Goal: Information Seeking & Learning: Check status

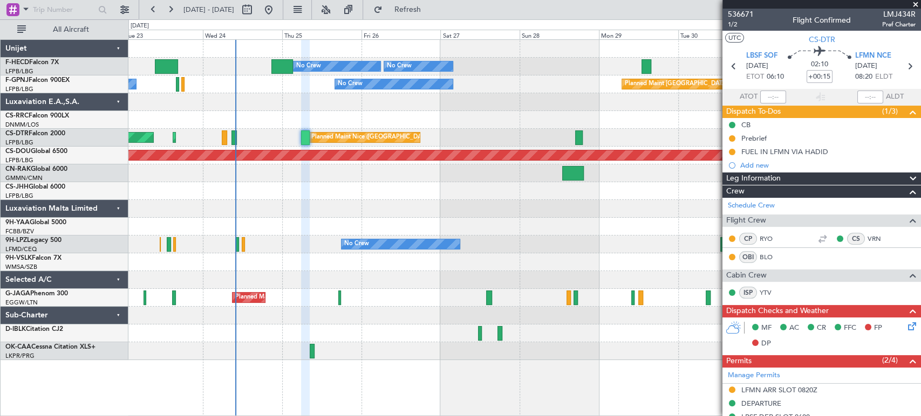
scroll to position [235, 0]
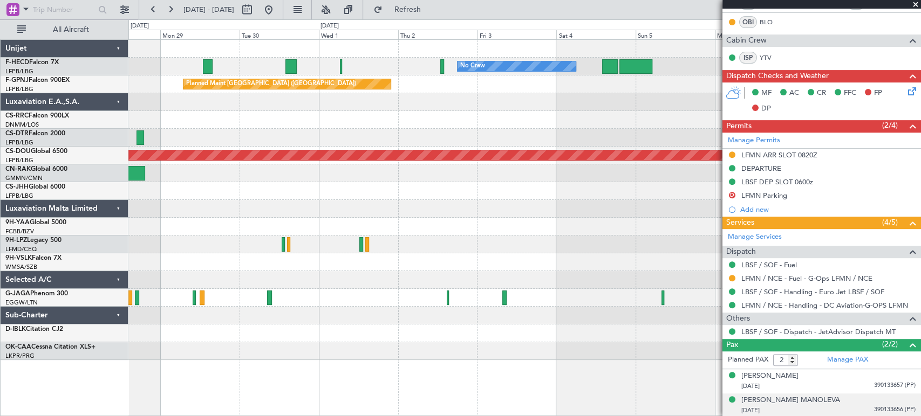
click at [95, 114] on div "No Crew No Crew Planned Maint [GEOGRAPHIC_DATA] ([GEOGRAPHIC_DATA]) No Crew No …" at bounding box center [460, 217] width 921 height 397
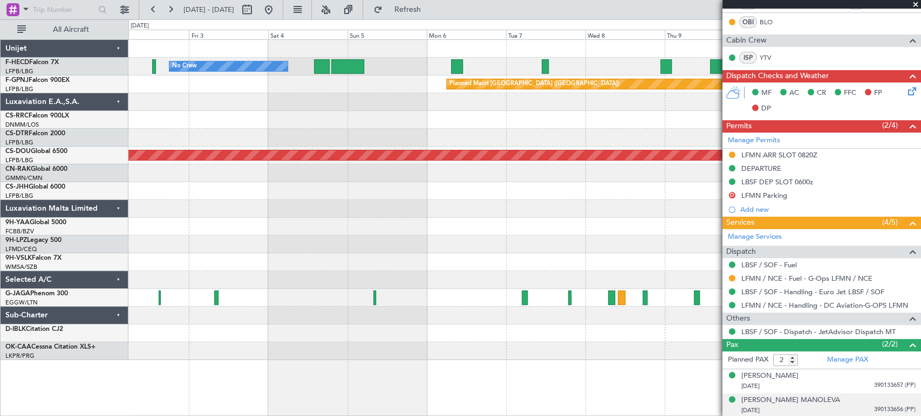
click at [327, 128] on div "No Crew No Crew Planned Maint [GEOGRAPHIC_DATA] ([GEOGRAPHIC_DATA]) Planned Mai…" at bounding box center [524, 200] width 792 height 320
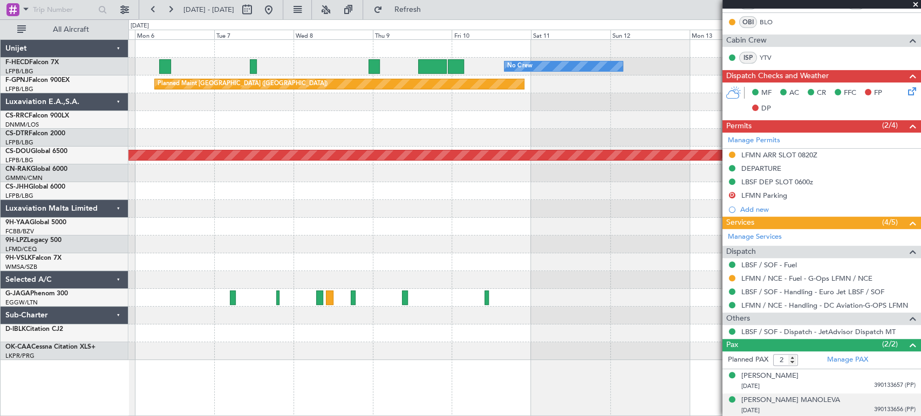
click at [337, 102] on div "No Crew No Crew Planned Maint [GEOGRAPHIC_DATA] ([GEOGRAPHIC_DATA]) Planned Mai…" at bounding box center [524, 200] width 792 height 320
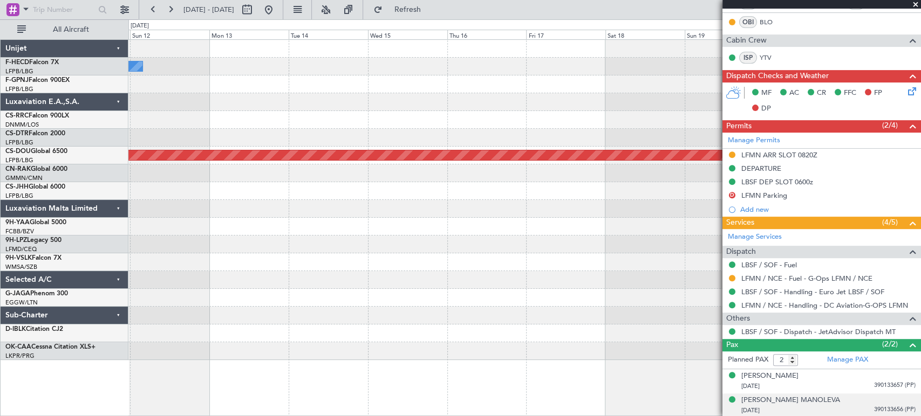
click at [184, 109] on div "No Crew Planned Maint [GEOGRAPHIC_DATA] ([GEOGRAPHIC_DATA]) Planned Maint [GEOG…" at bounding box center [524, 200] width 792 height 320
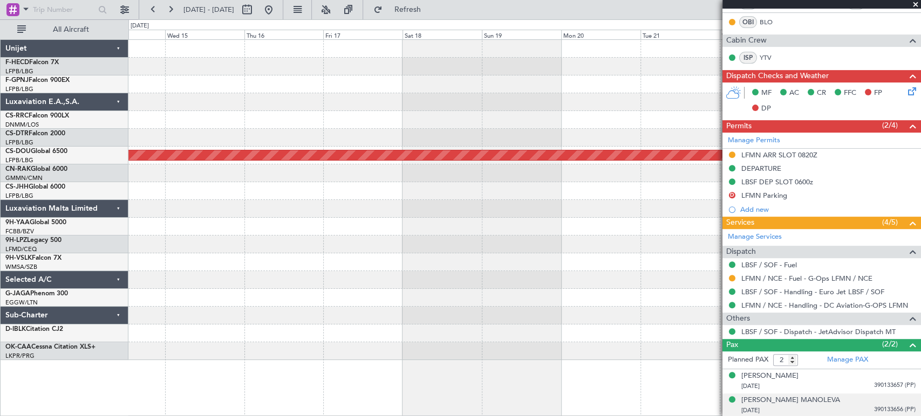
click at [339, 96] on div "No Crew Planned Maint [GEOGRAPHIC_DATA] ([GEOGRAPHIC_DATA])" at bounding box center [524, 200] width 792 height 320
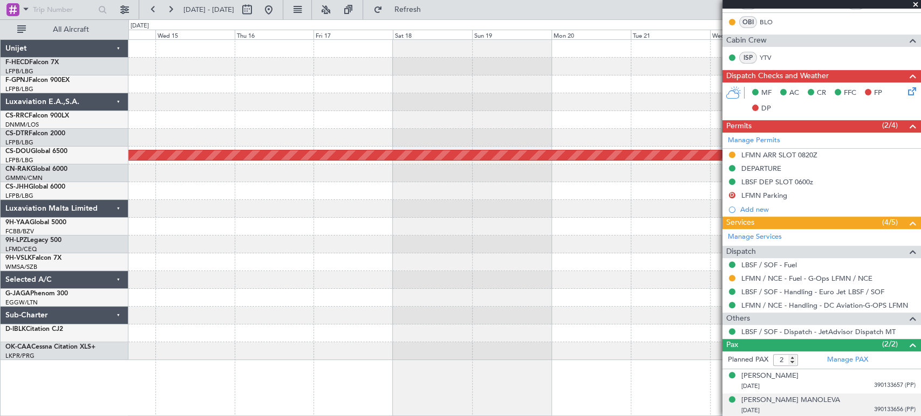
click at [399, 91] on div at bounding box center [524, 85] width 792 height 18
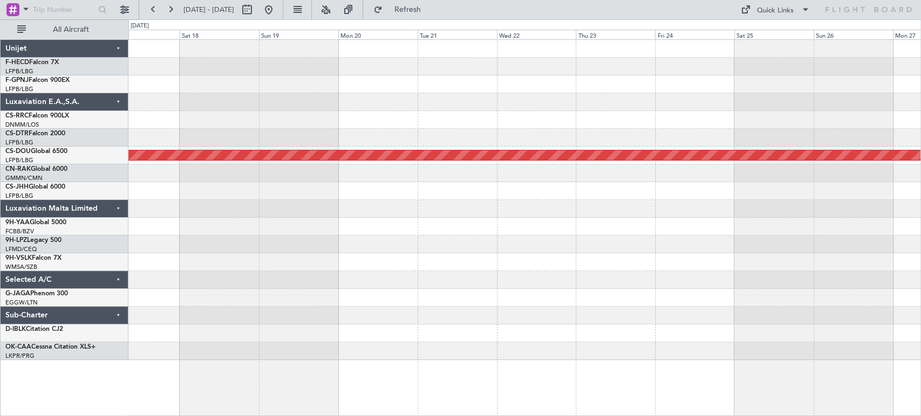
scroll to position [0, 0]
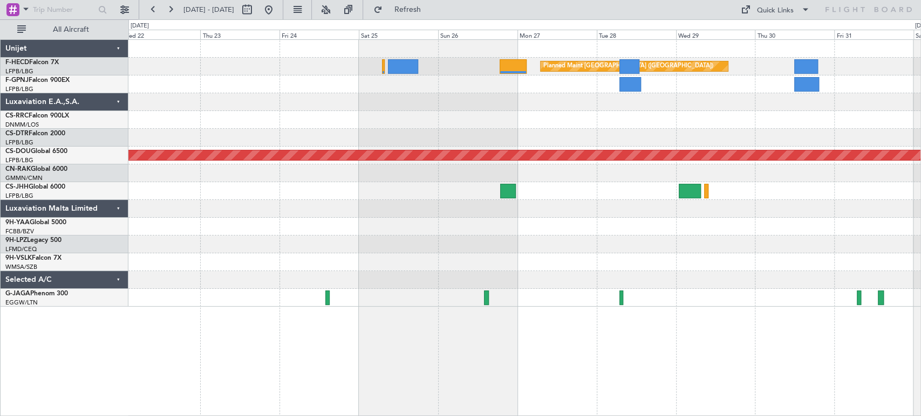
click at [390, 149] on div "Planned Maint [GEOGRAPHIC_DATA] ([GEOGRAPHIC_DATA]) Planned Maint [GEOGRAPHIC_D…" at bounding box center [524, 173] width 792 height 267
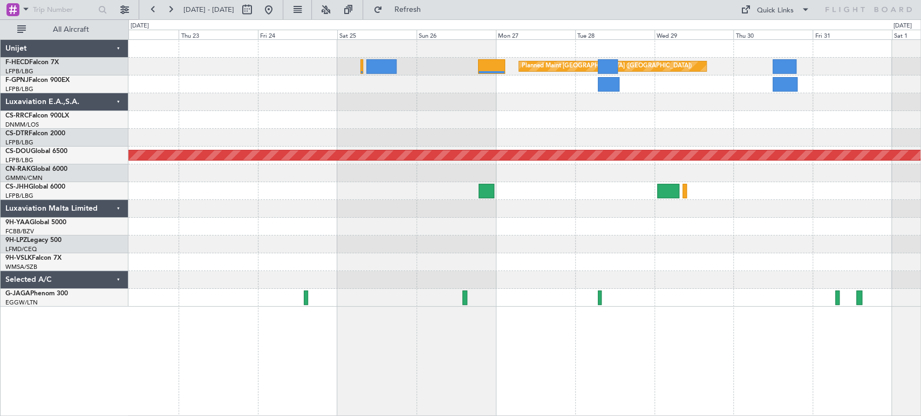
click at [762, 70] on div "Planned Maint [GEOGRAPHIC_DATA] ([GEOGRAPHIC_DATA])" at bounding box center [524, 67] width 792 height 18
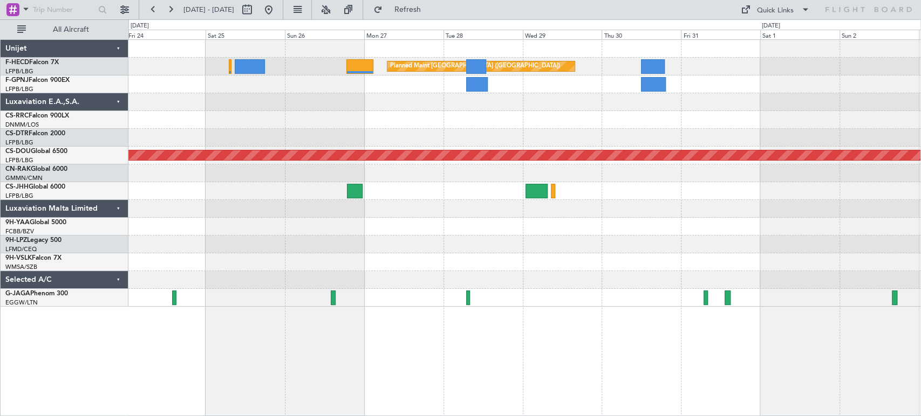
click at [436, 124] on div "Planned Maint [GEOGRAPHIC_DATA] ([GEOGRAPHIC_DATA]) Planned Maint [GEOGRAPHIC_D…" at bounding box center [524, 173] width 792 height 267
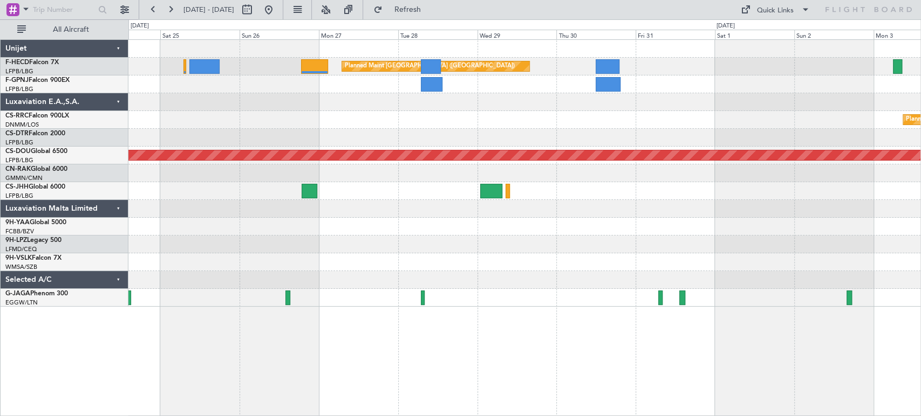
click at [399, 134] on div "Planned Maint [GEOGRAPHIC_DATA] ([GEOGRAPHIC_DATA]) Planned Maint [GEOGRAPHIC_D…" at bounding box center [524, 173] width 792 height 267
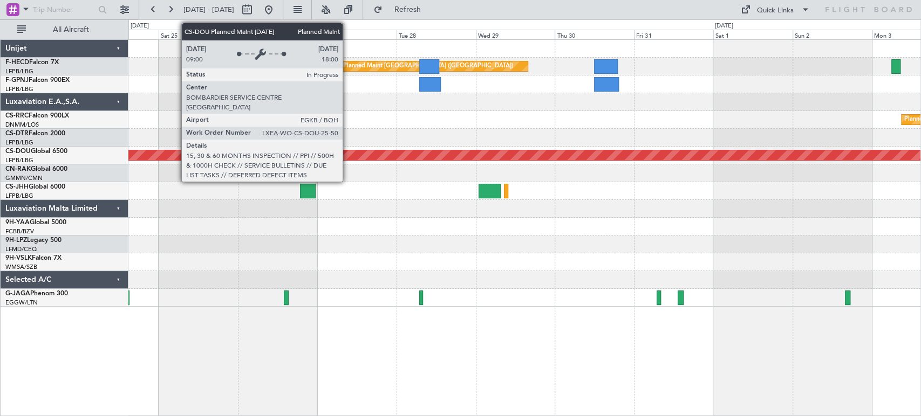
click at [239, 159] on div "Planned Maint London ([GEOGRAPHIC_DATA])" at bounding box center [292, 155] width 1910 height 10
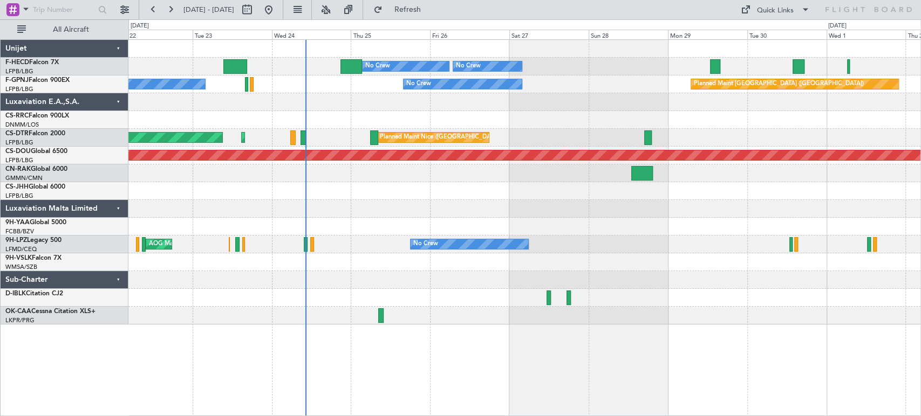
click at [403, 89] on div "No Crew" at bounding box center [462, 84] width 119 height 11
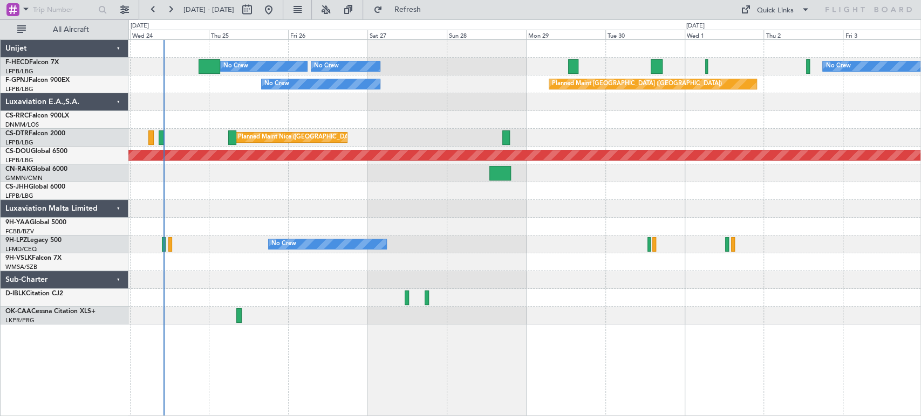
click at [382, 146] on div "No Crew Planned Maint Paris (Le Bourget) No Crew No Crew Planned Maint Paris (L…" at bounding box center [524, 182] width 792 height 285
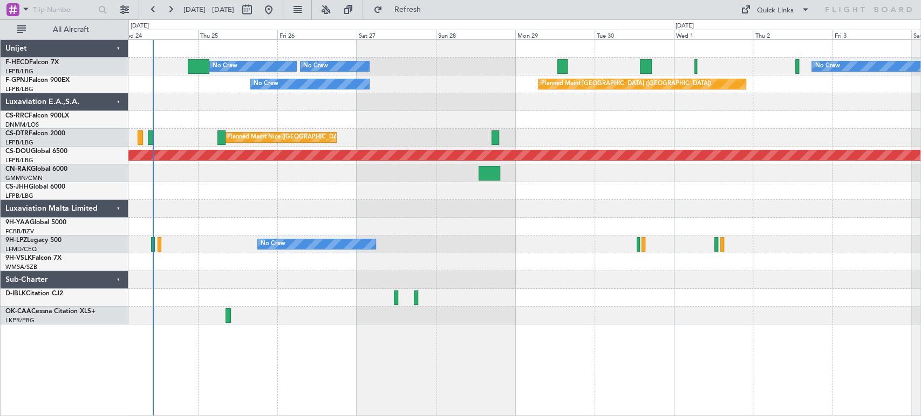
click at [237, 120] on div "No Crew Planned Maint Paris (Le Bourget) No Crew No Crew Planned Maint Paris (L…" at bounding box center [524, 182] width 792 height 285
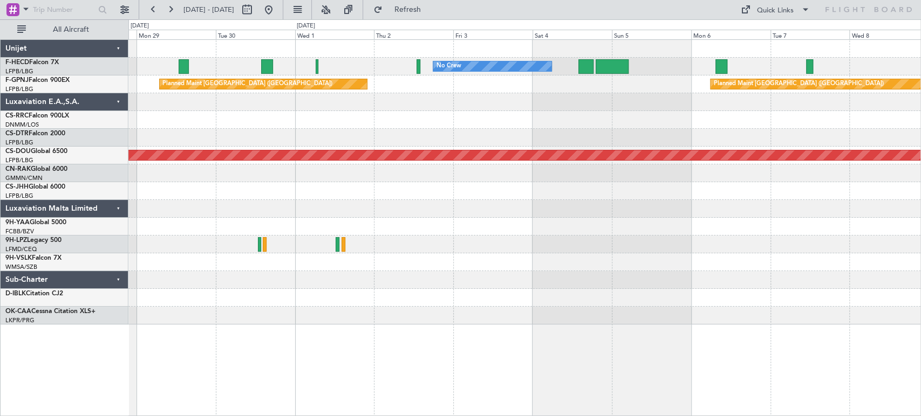
click at [317, 152] on div "No Crew No Crew No Crew Planned Maint Paris (Le Bourget) Planned Maint Paris (L…" at bounding box center [524, 182] width 792 height 285
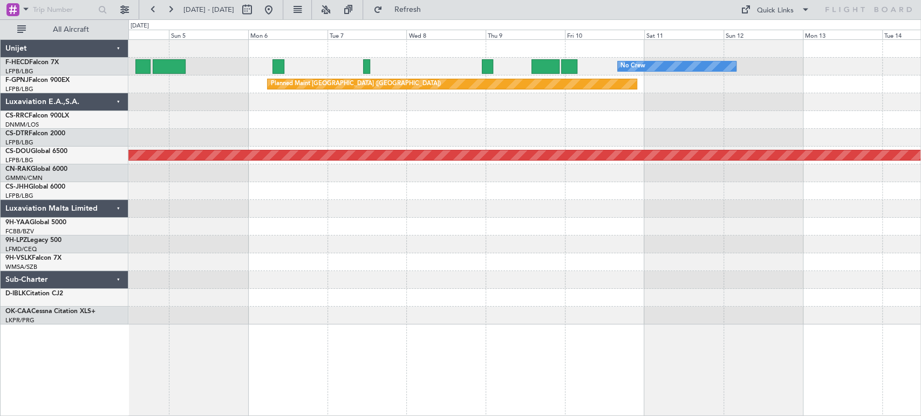
click at [298, 133] on div at bounding box center [524, 138] width 792 height 18
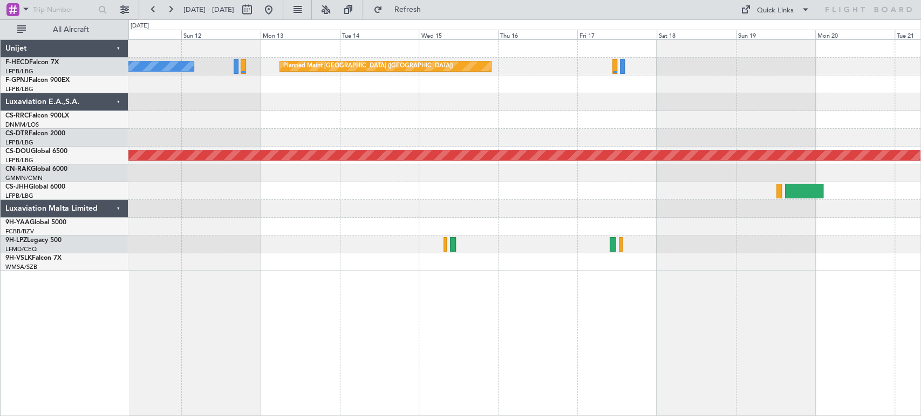
click at [816, 114] on div "Planned Maint [GEOGRAPHIC_DATA] ([GEOGRAPHIC_DATA]) No Crew Planned Maint [GEOG…" at bounding box center [524, 155] width 792 height 231
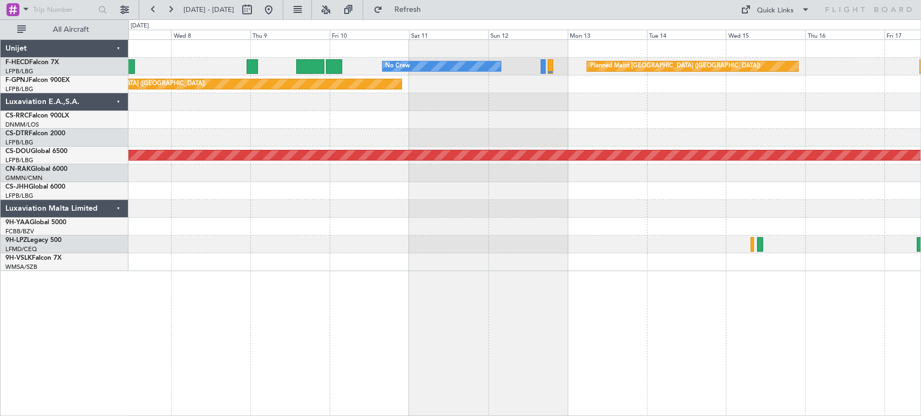
click at [753, 132] on div "Planned Maint [GEOGRAPHIC_DATA] ([GEOGRAPHIC_DATA]) No Crew Planned Maint [GEOG…" at bounding box center [524, 155] width 792 height 231
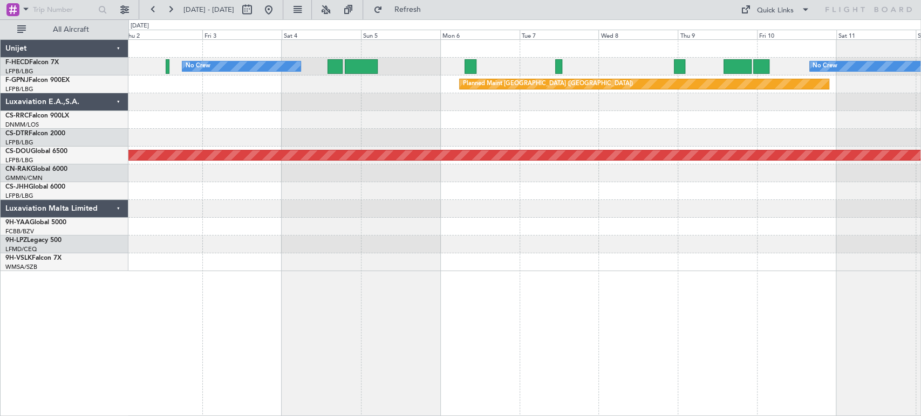
click at [729, 137] on div "No Crew No Crew Planned Maint Paris (Le Bourget) Planned Maint Paris (Le Bourge…" at bounding box center [524, 155] width 792 height 231
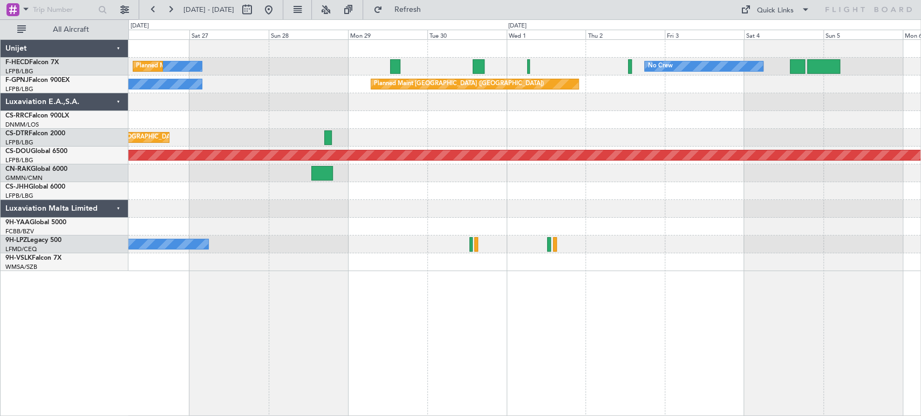
click at [863, 139] on div "Planned Maint Nice ([GEOGRAPHIC_DATA])" at bounding box center [524, 138] width 792 height 18
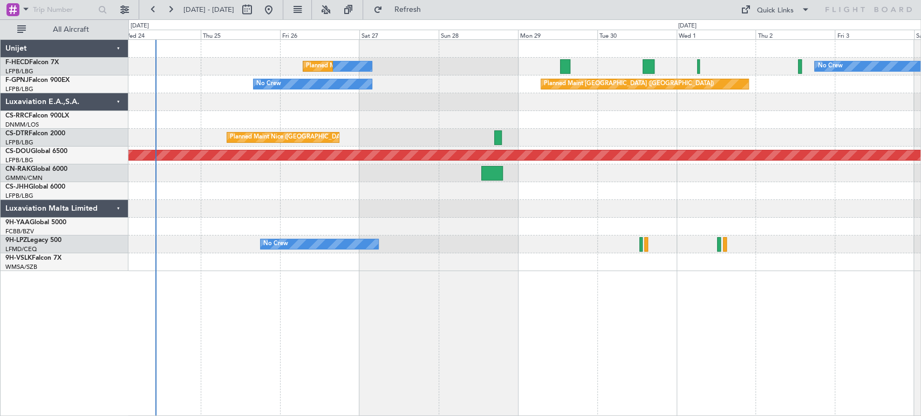
click at [73, 111] on div "No Crew Planned Maint Paris (Le Bourget) No Crew No Crew Planned Maint Paris (L…" at bounding box center [460, 217] width 921 height 397
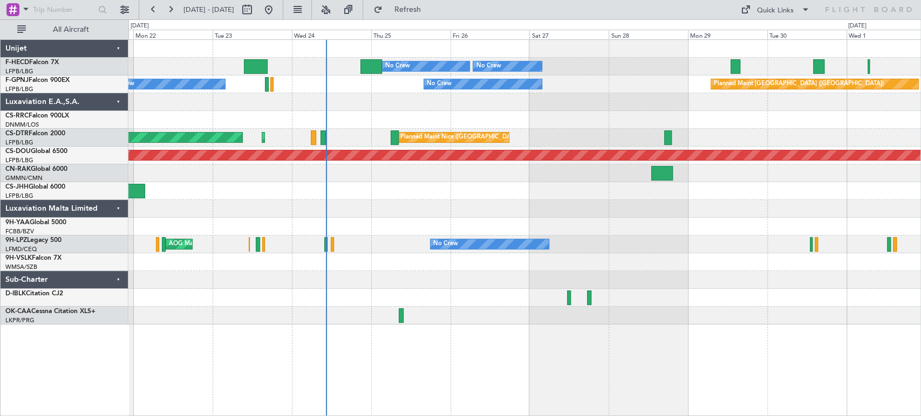
click at [337, 237] on div "No Crew AOG Maint Cannes ([GEOGRAPHIC_DATA])" at bounding box center [524, 245] width 792 height 18
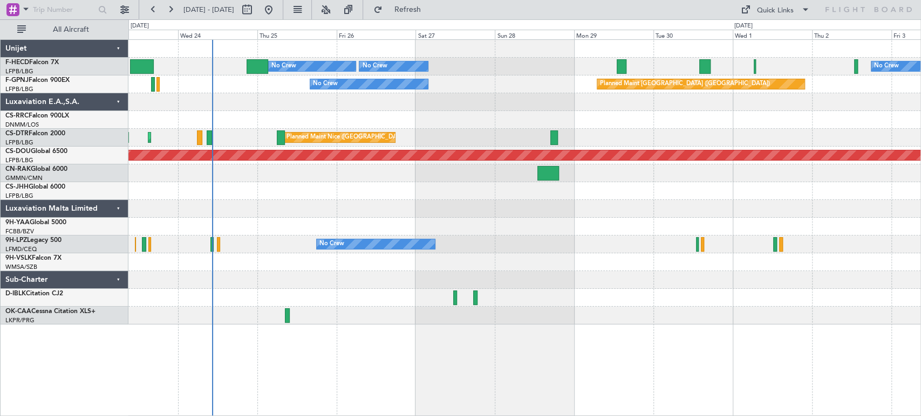
click at [245, 173] on div at bounding box center [524, 174] width 792 height 18
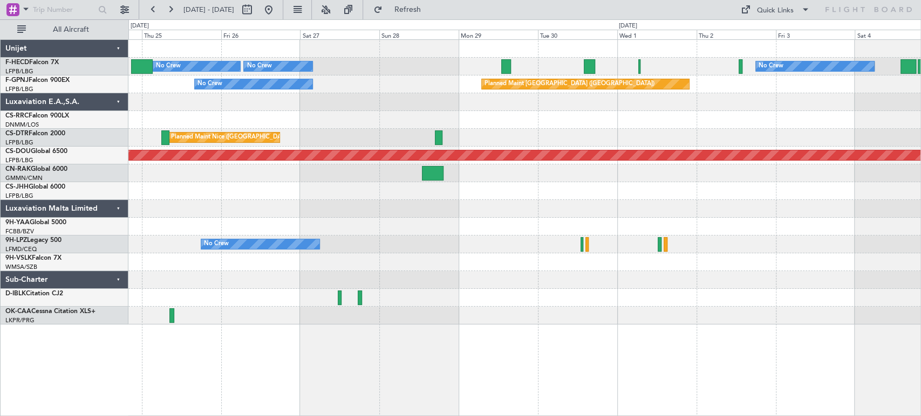
click at [139, 183] on div "No Crew Planned Maint [GEOGRAPHIC_DATA] ([GEOGRAPHIC_DATA]) No Crew No Crew Pla…" at bounding box center [524, 182] width 792 height 285
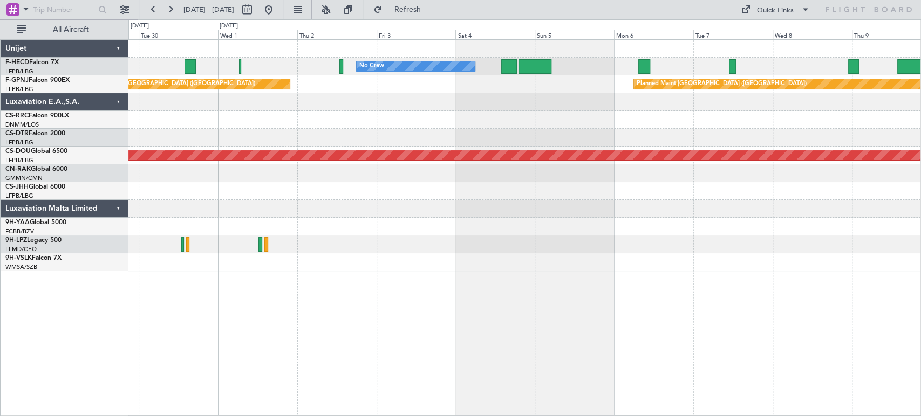
click at [155, 201] on div "No Crew No Crew Planned Maint [GEOGRAPHIC_DATA] ([GEOGRAPHIC_DATA]) Planned Mai…" at bounding box center [524, 155] width 792 height 231
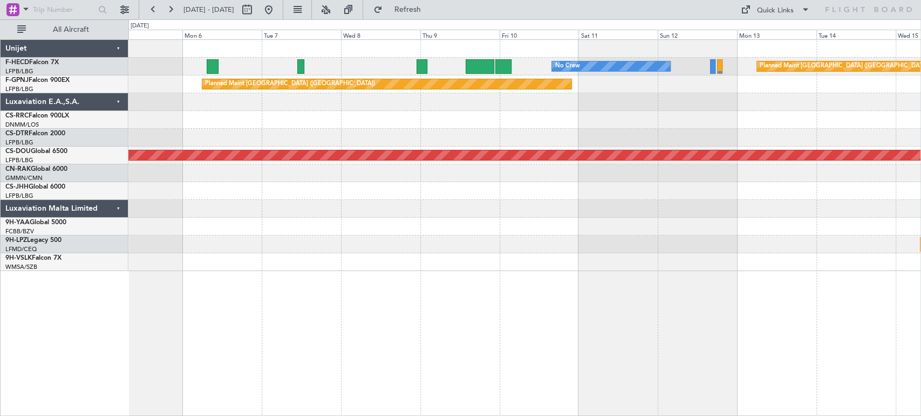
click at [202, 143] on div "No Crew Planned Maint [GEOGRAPHIC_DATA] ([GEOGRAPHIC_DATA]) No Crew Planned Mai…" at bounding box center [524, 155] width 792 height 231
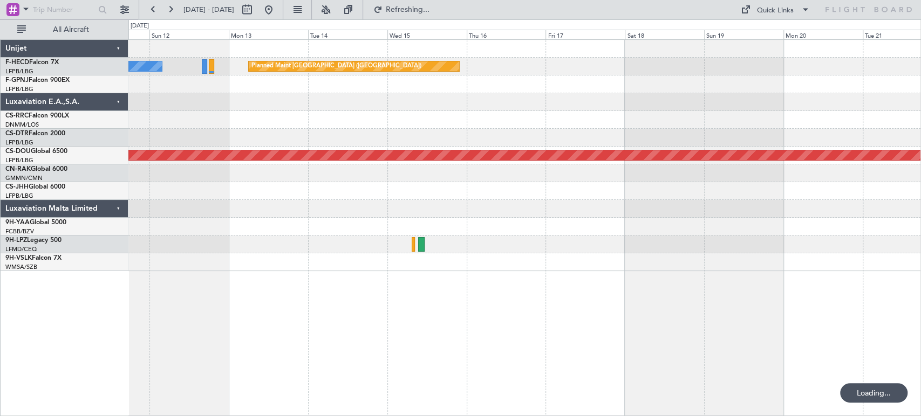
click at [533, 128] on div "No Crew Planned Maint [GEOGRAPHIC_DATA] ([GEOGRAPHIC_DATA]) Planned Maint [GEOG…" at bounding box center [524, 155] width 792 height 231
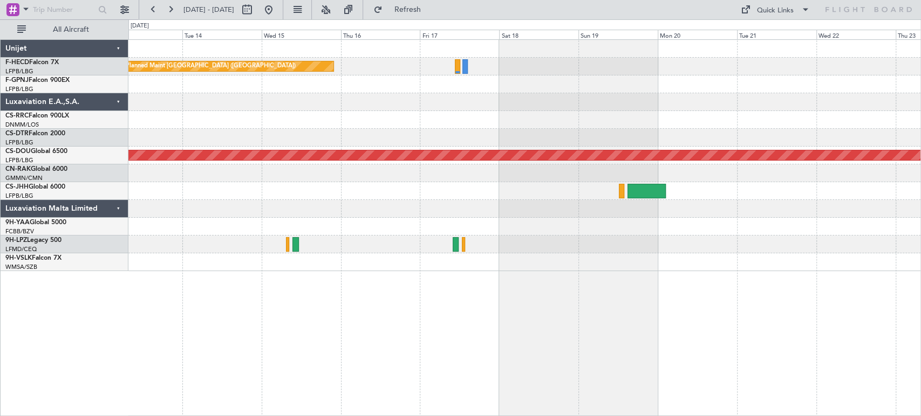
click at [198, 177] on div "Planned Maint [GEOGRAPHIC_DATA] ([GEOGRAPHIC_DATA]) No Crew Planned Maint [GEOG…" at bounding box center [524, 155] width 792 height 231
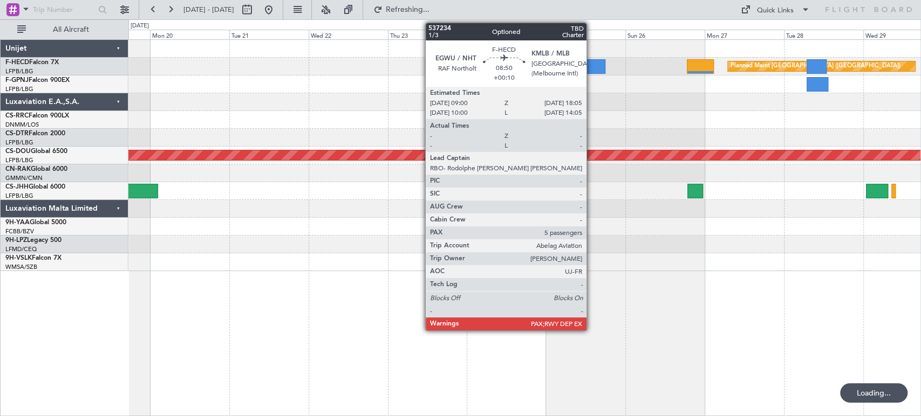
click at [591, 65] on div at bounding box center [590, 66] width 30 height 15
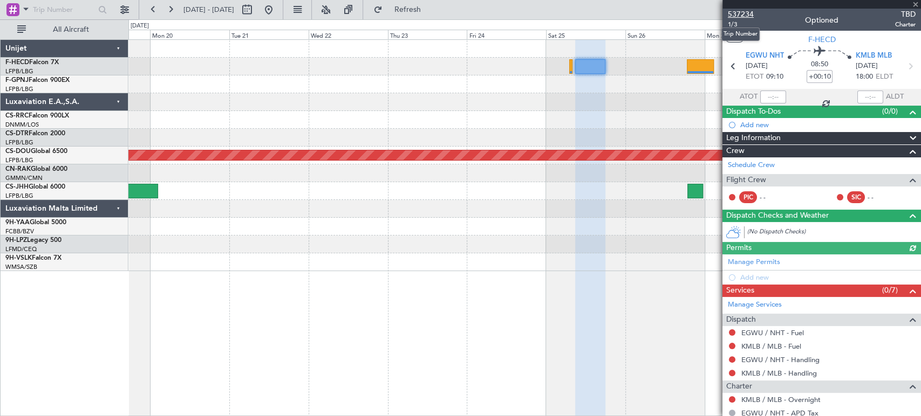
click at [738, 18] on span "537234" at bounding box center [741, 14] width 26 height 11
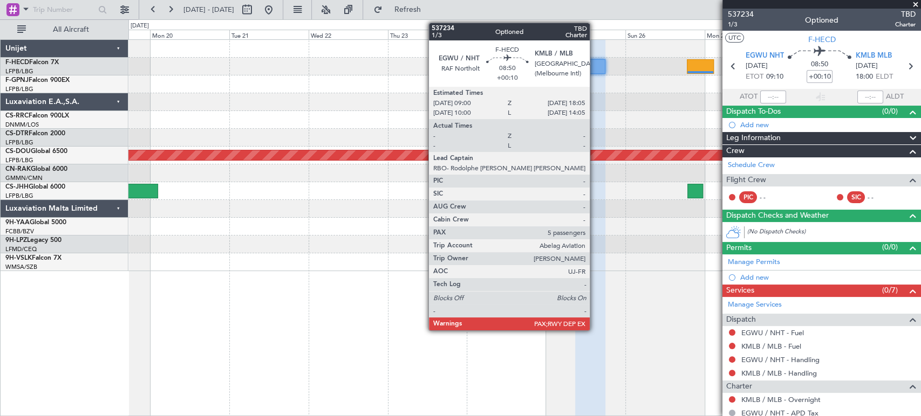
click at [594, 61] on div at bounding box center [590, 66] width 30 height 15
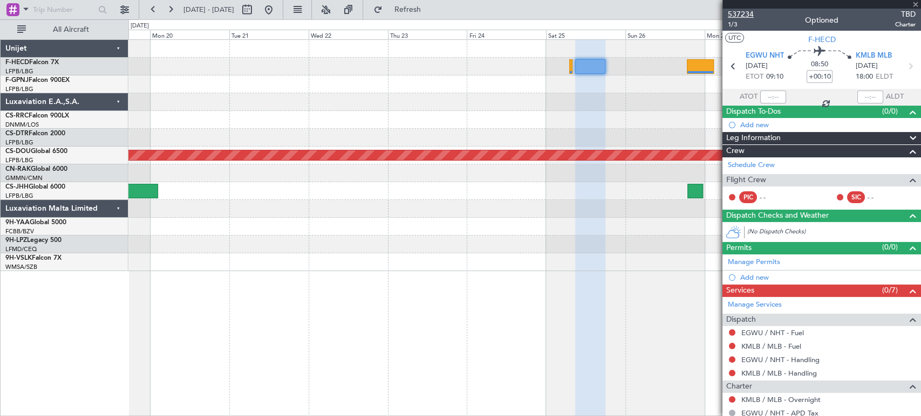
click at [738, 11] on span "537234" at bounding box center [741, 14] width 26 height 11
